Goal: Find specific page/section: Find specific page/section

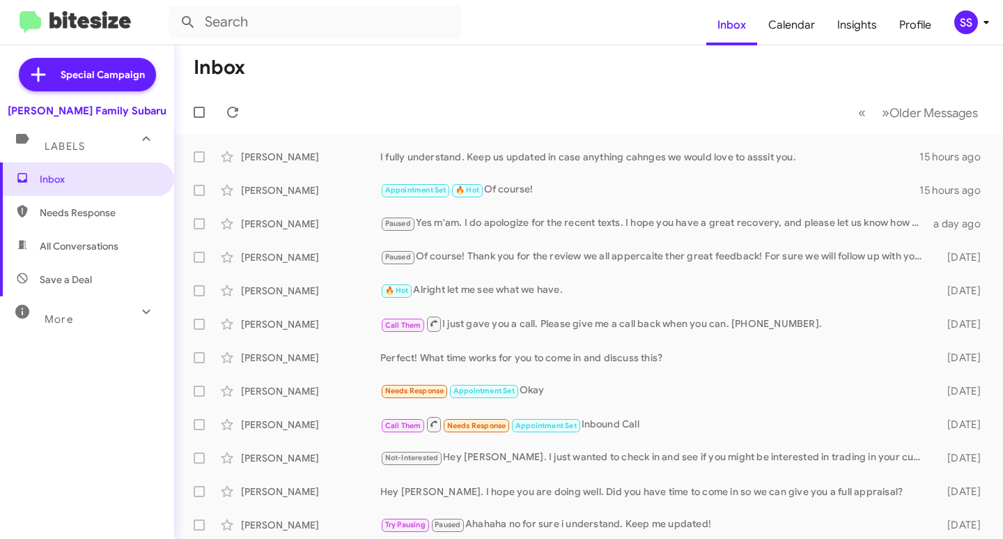
click at [75, 281] on span "Save a Deal" at bounding box center [66, 279] width 52 height 14
type input "in:not-interested"
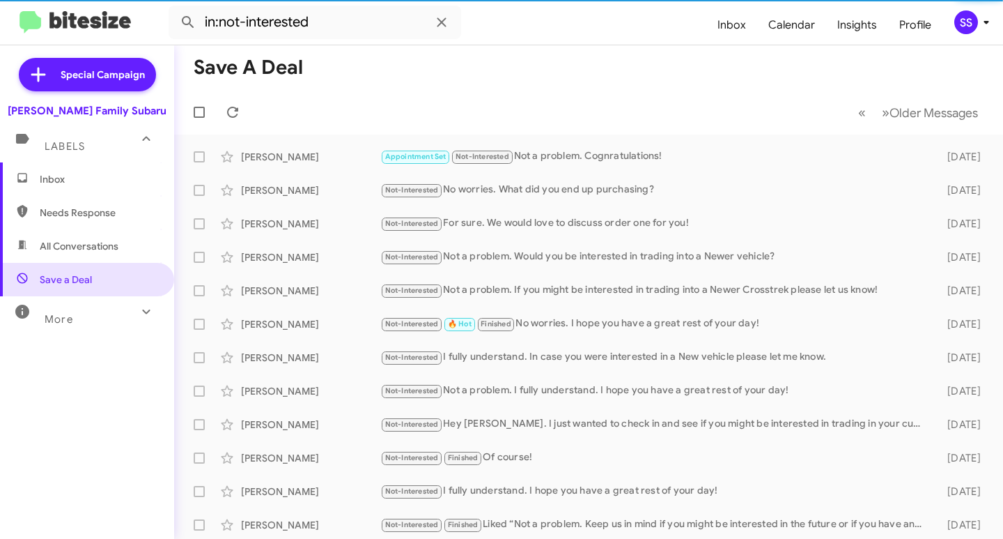
click at [93, 183] on span "Inbox" at bounding box center [99, 179] width 118 height 14
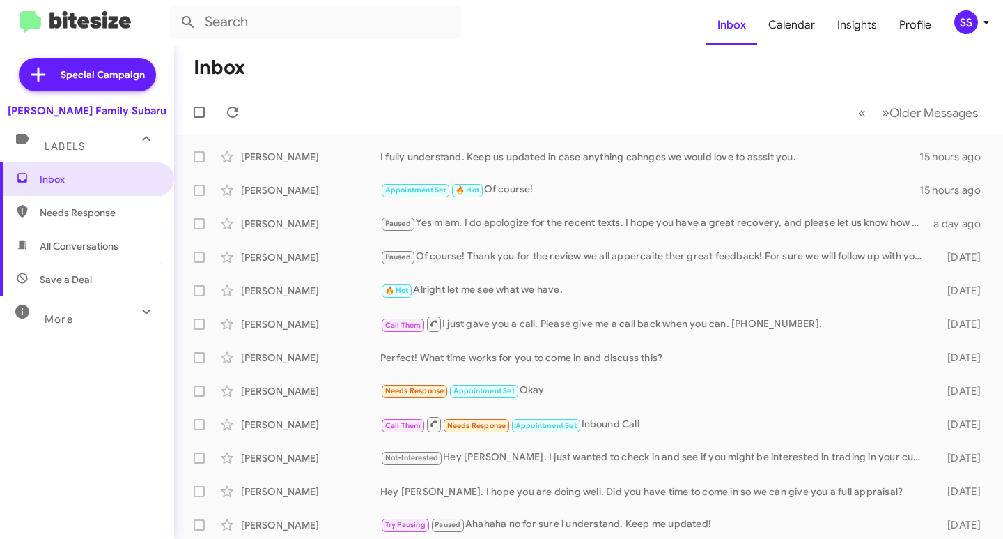
click at [60, 266] on span "Save a Deal" at bounding box center [87, 279] width 174 height 33
type input "in:not-interested"
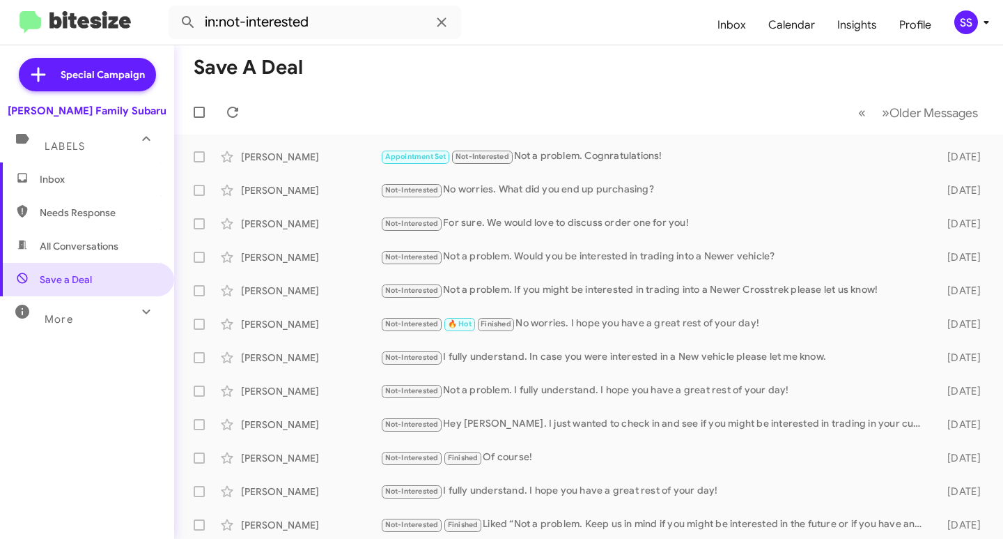
click at [102, 185] on span "Inbox" at bounding box center [99, 179] width 118 height 14
